Goal: Task Accomplishment & Management: Complete application form

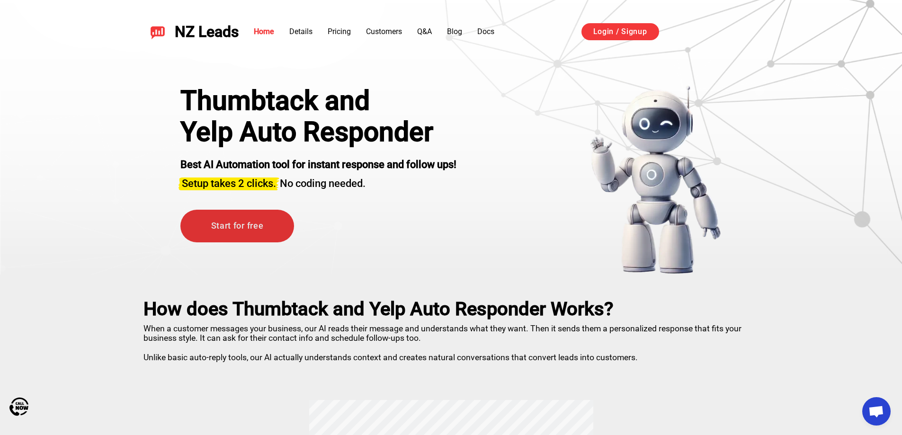
click at [221, 221] on link "Start for free" at bounding box center [237, 226] width 114 height 33
click at [335, 35] on link "Pricing" at bounding box center [339, 31] width 23 height 9
click at [430, 32] on link "Q&A" at bounding box center [424, 31] width 15 height 9
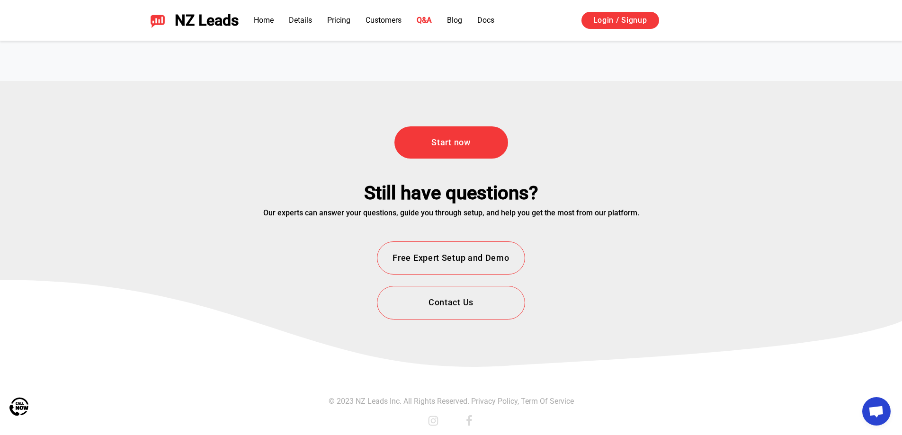
scroll to position [3412, 0]
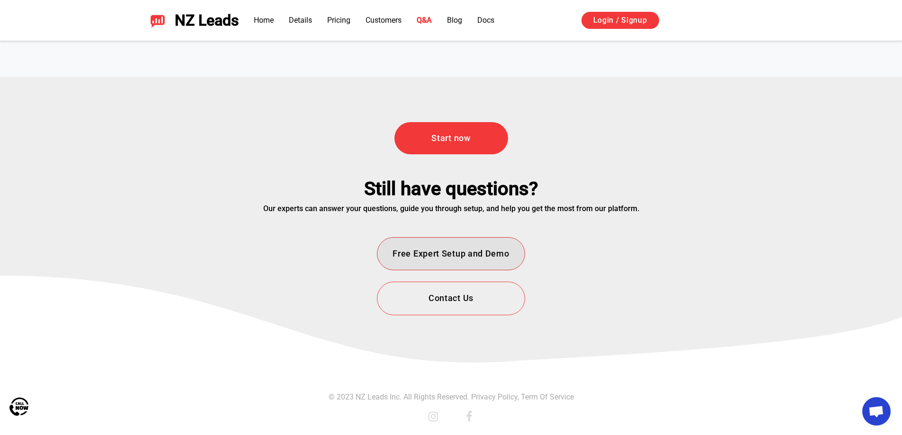
click at [467, 252] on button "Free Expert Setup and Demo" at bounding box center [451, 254] width 148 height 34
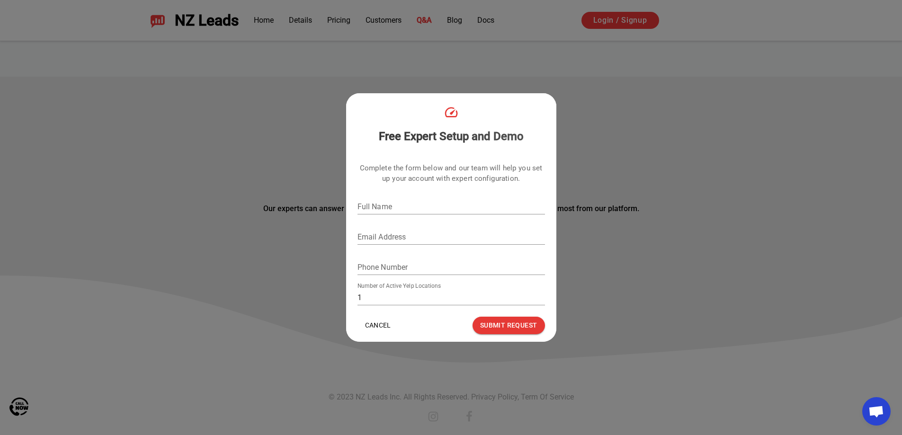
click at [432, 206] on input "Full Name" at bounding box center [452, 206] width 188 height 15
type input "michael gailas"
click at [421, 240] on input "Email Address" at bounding box center [452, 237] width 188 height 15
type input "michael@aristonheatingandcooling.com"
click at [424, 265] on input "Phone Number" at bounding box center [452, 267] width 188 height 15
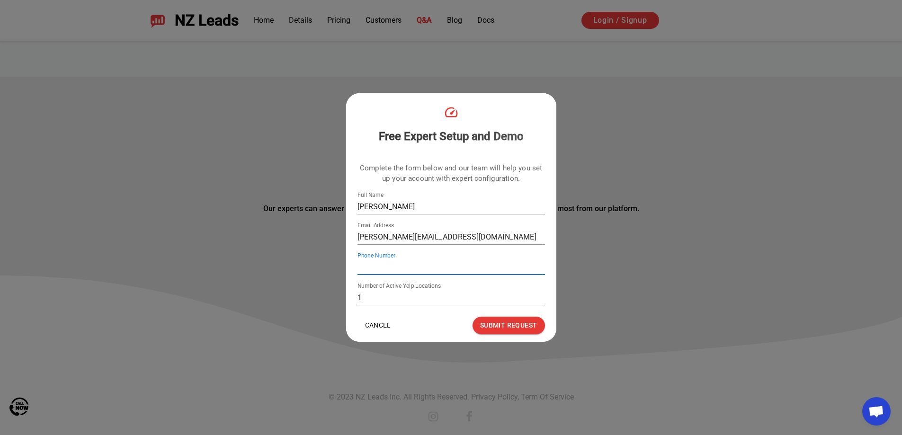
type input "9253244350"
click at [520, 327] on button "Submit Request" at bounding box center [509, 326] width 72 height 18
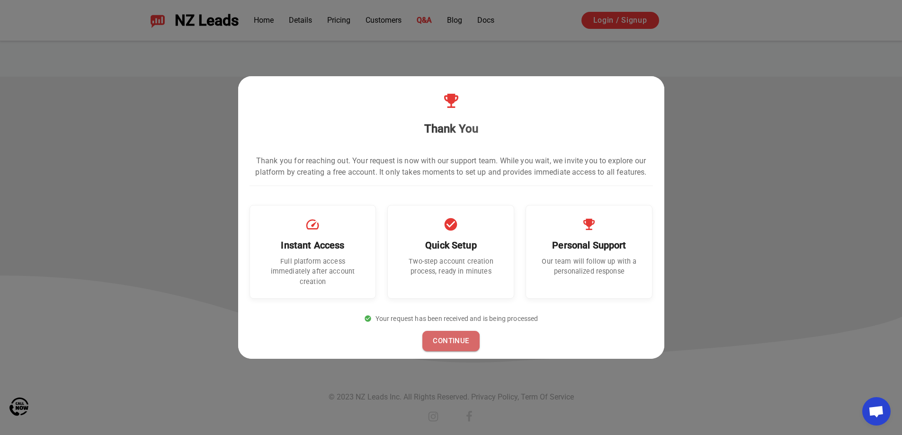
click at [464, 338] on button "CONTINUE" at bounding box center [451, 341] width 57 height 20
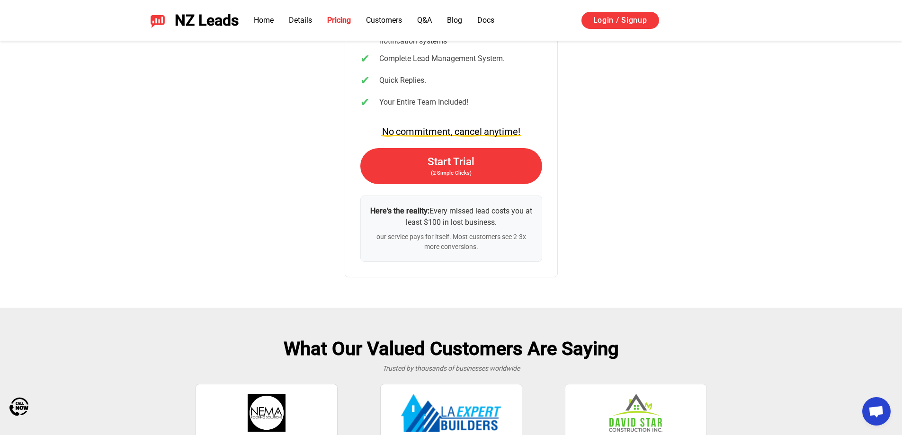
scroll to position [2027, 0]
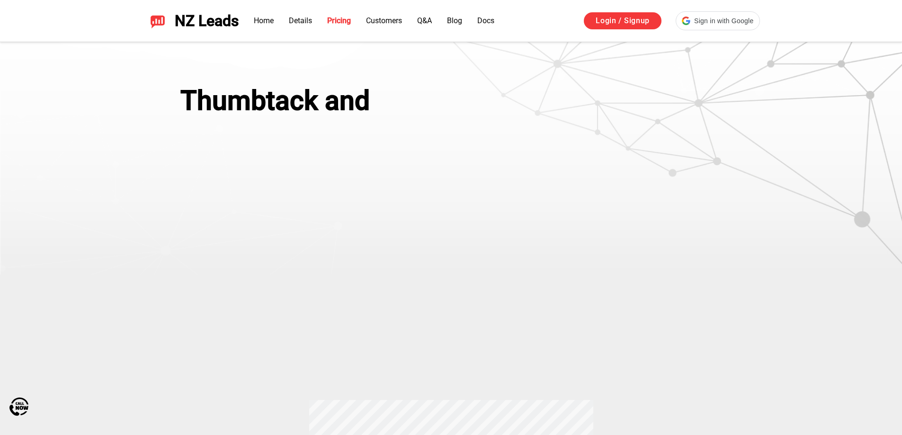
scroll to position [1979, 0]
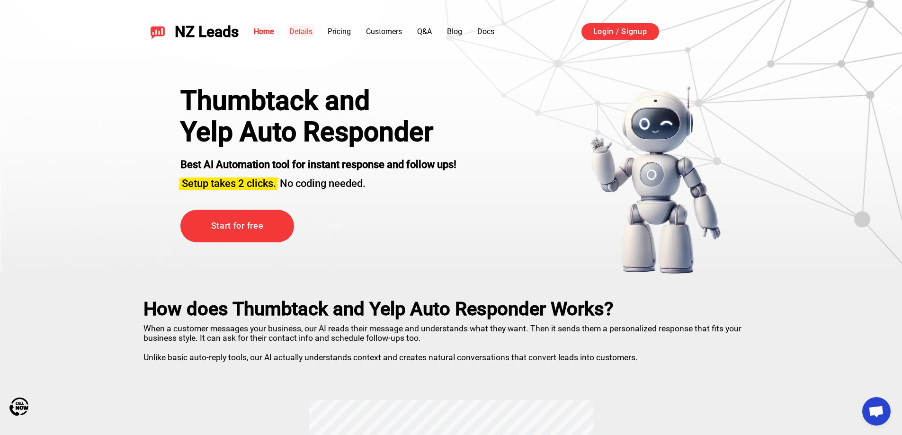
click at [305, 32] on link "Details" at bounding box center [300, 31] width 23 height 9
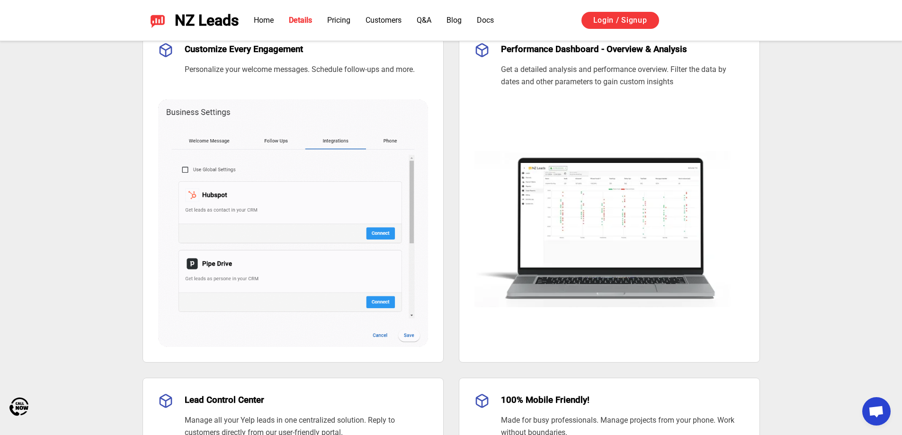
scroll to position [795, 0]
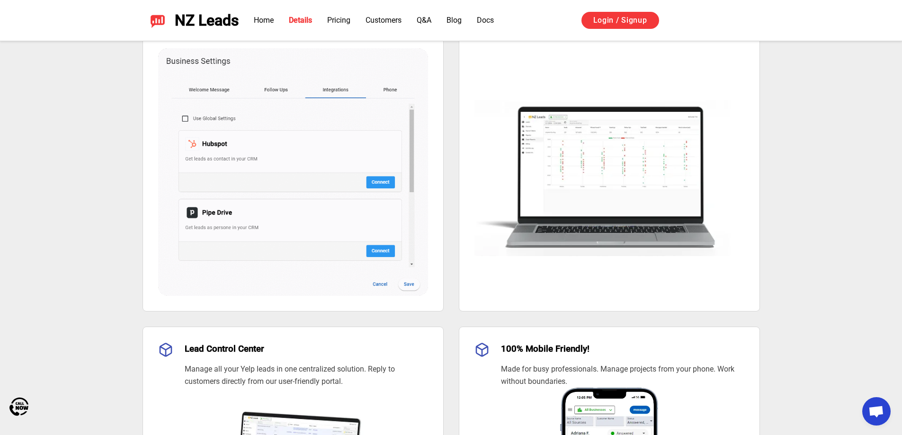
click at [203, 89] on img at bounding box center [293, 161] width 270 height 272
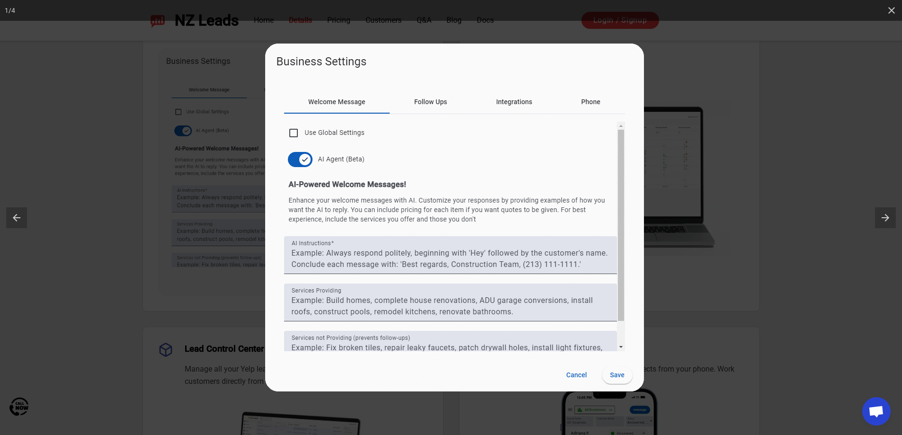
click at [341, 102] on img at bounding box center [454, 218] width 379 height 348
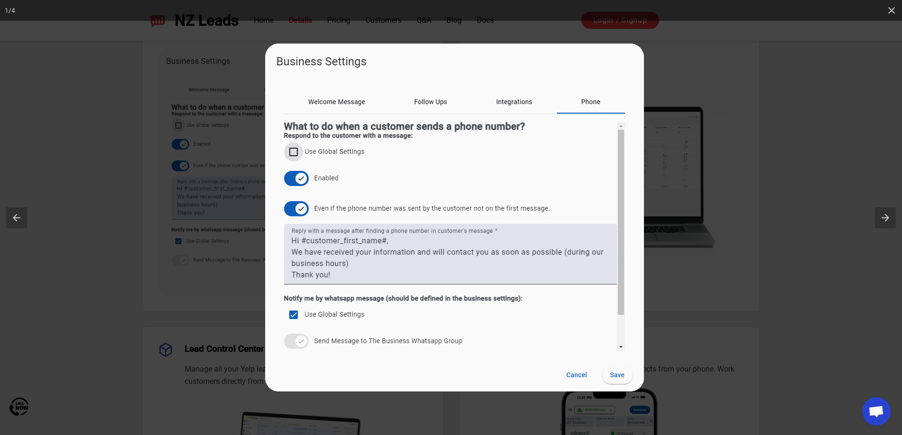
click at [342, 103] on img at bounding box center [454, 218] width 379 height 348
click at [353, 105] on img at bounding box center [454, 218] width 379 height 348
click at [352, 104] on img at bounding box center [454, 218] width 379 height 348
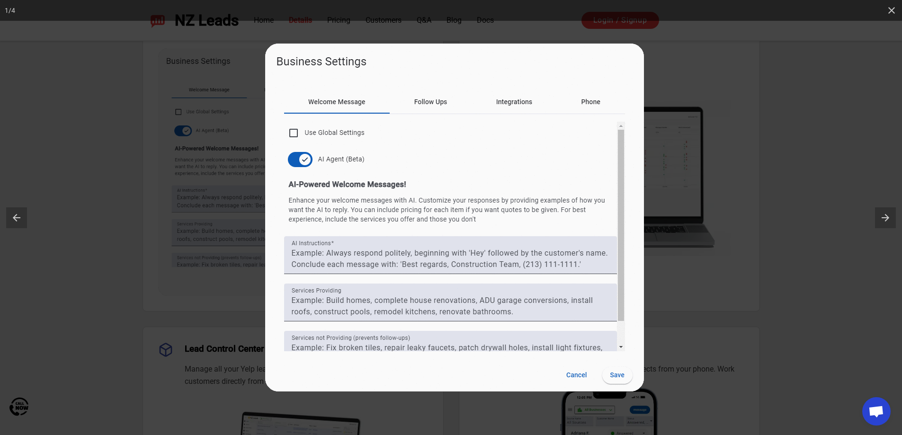
click at [352, 104] on img at bounding box center [454, 218] width 379 height 348
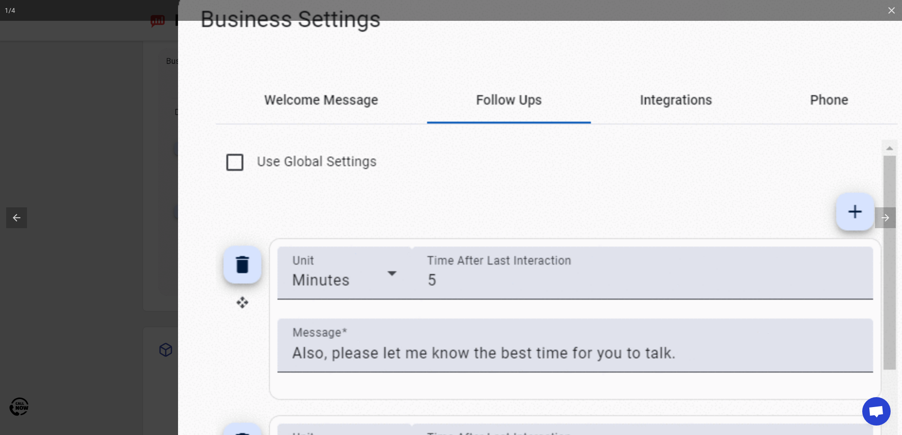
click at [338, 110] on img at bounding box center [557, 331] width 758 height 696
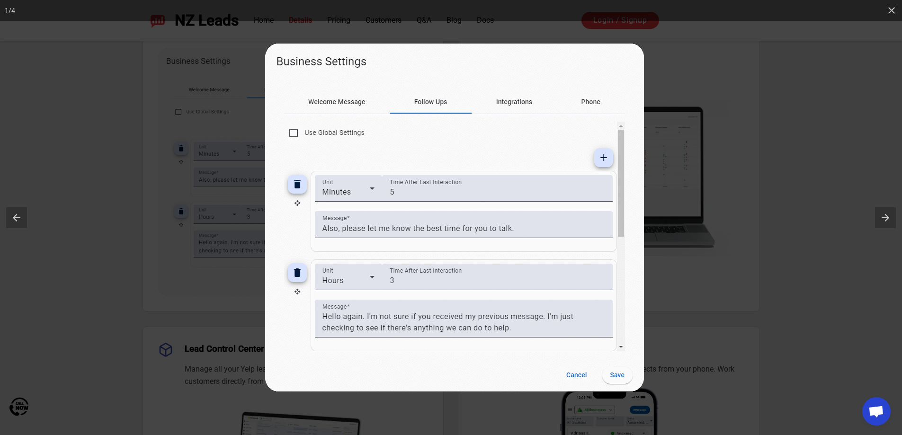
click at [741, 98] on div at bounding box center [716, 261] width 902 height 435
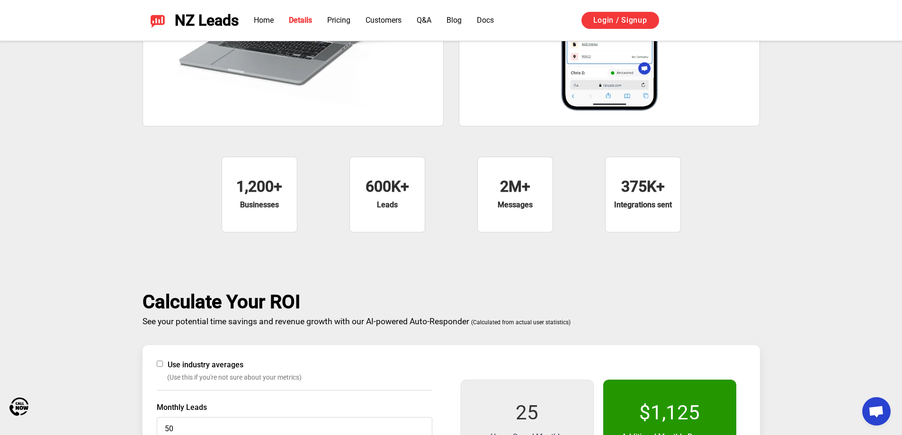
scroll to position [1269, 0]
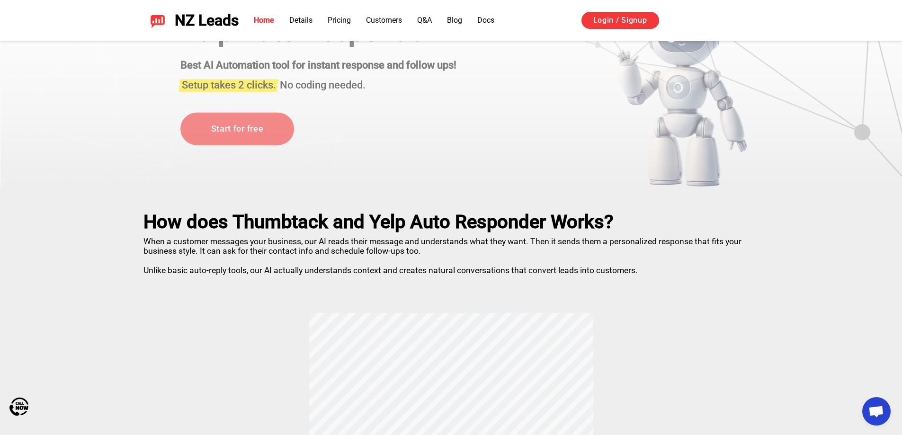
scroll to position [83, 0]
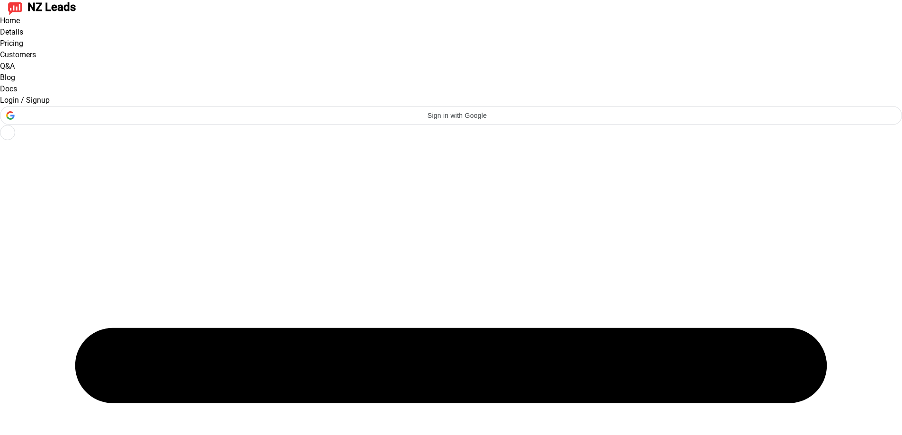
scroll to position [1269, 0]
